Goal: Information Seeking & Learning: Check status

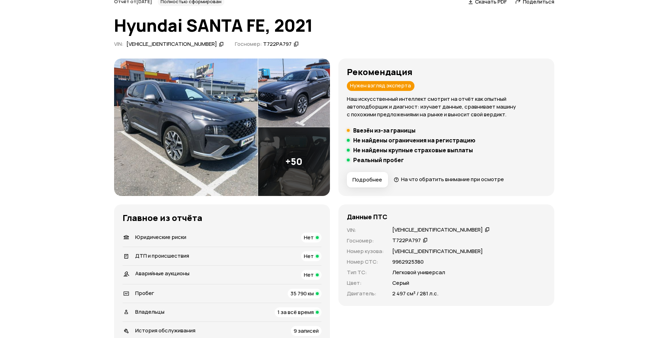
scroll to position [53, 0]
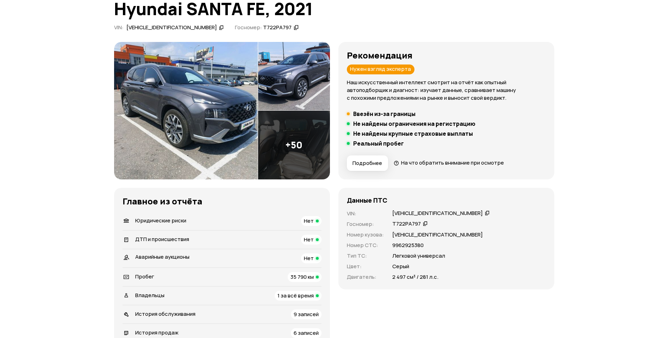
click at [159, 28] on div "KMHS581LHMU366095" at bounding box center [171, 27] width 90 height 7
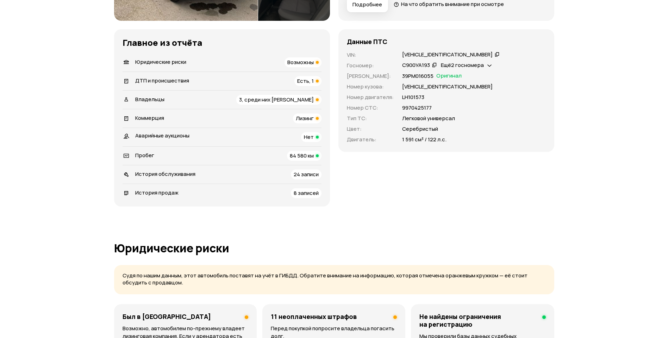
click at [303, 119] on span "Лизинг" at bounding box center [305, 117] width 18 height 7
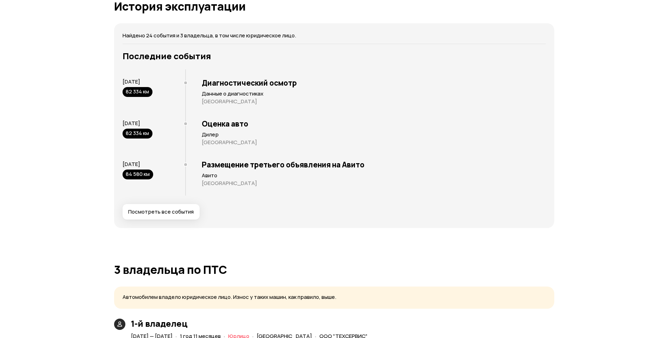
scroll to position [1425, 0]
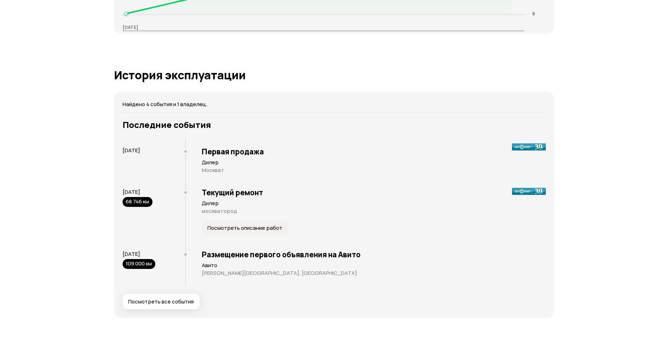
scroll to position [1214, 0]
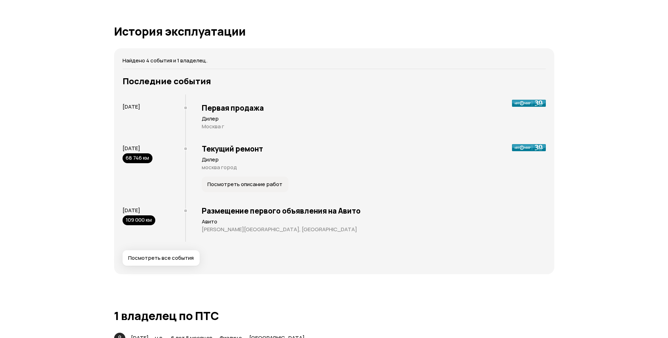
click at [173, 256] on span "Посмотреть все события" at bounding box center [160, 257] width 65 height 7
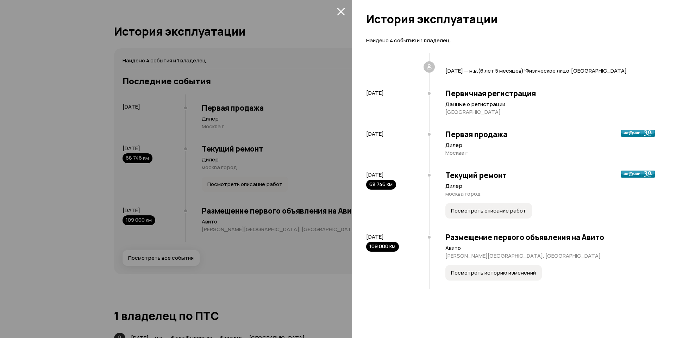
click at [342, 14] on icon "закрыть" at bounding box center [341, 11] width 8 height 8
